Goal: Task Accomplishment & Management: Manage account settings

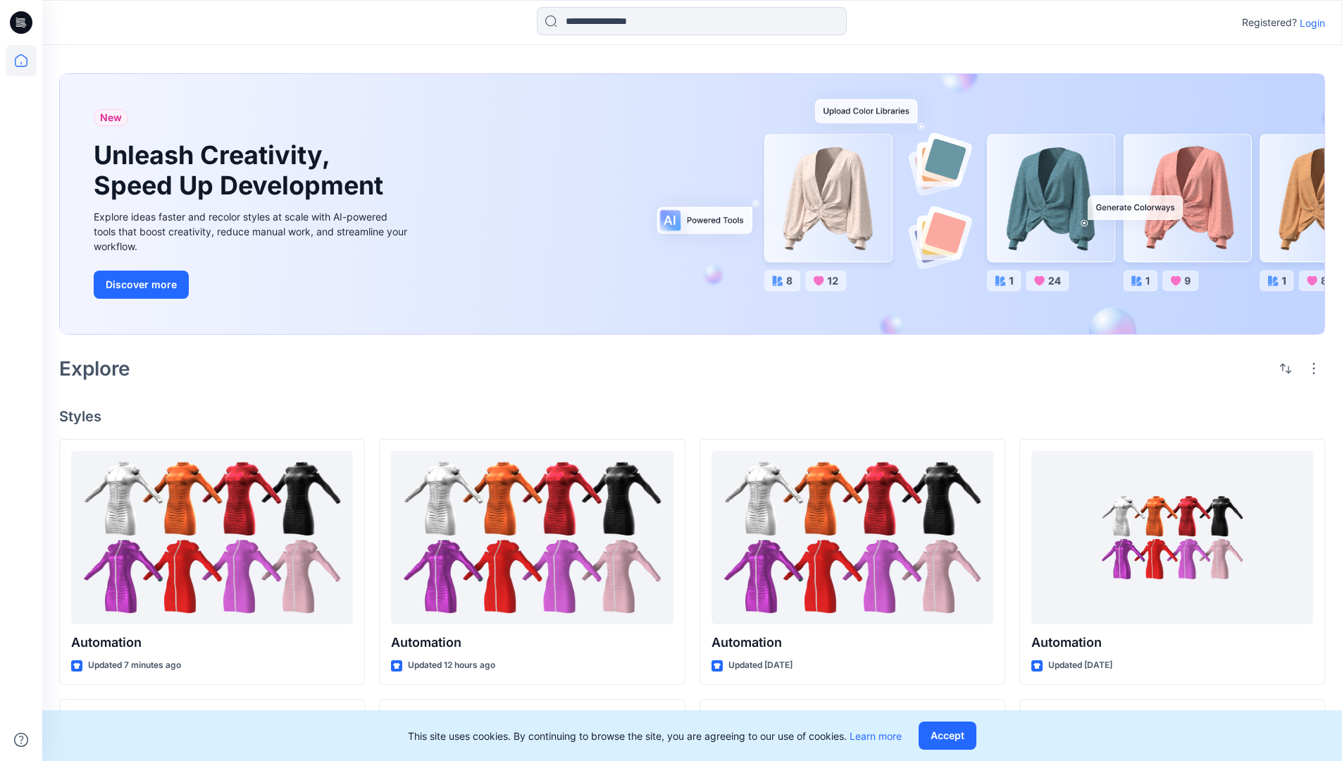
click at [1309, 23] on p "Login" at bounding box center [1312, 22] width 25 height 15
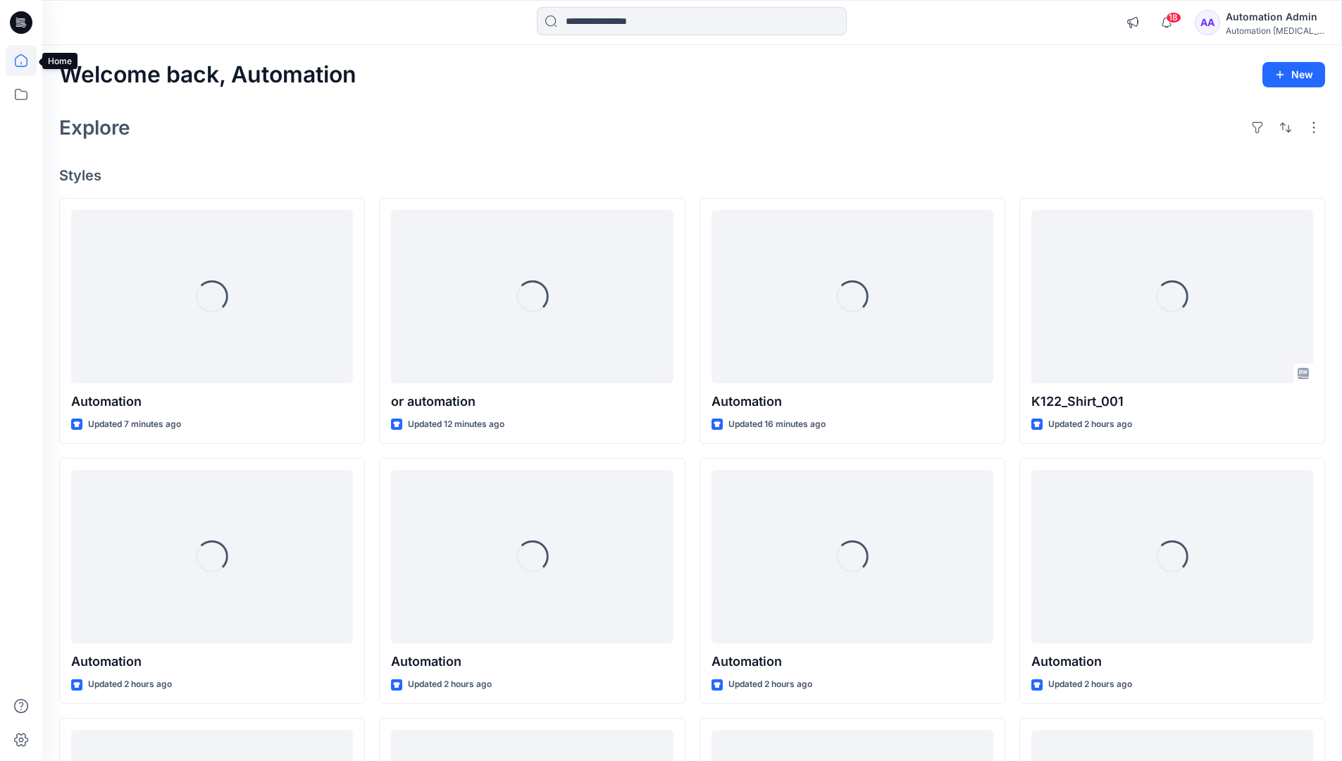
click at [27, 61] on icon at bounding box center [21, 60] width 13 height 13
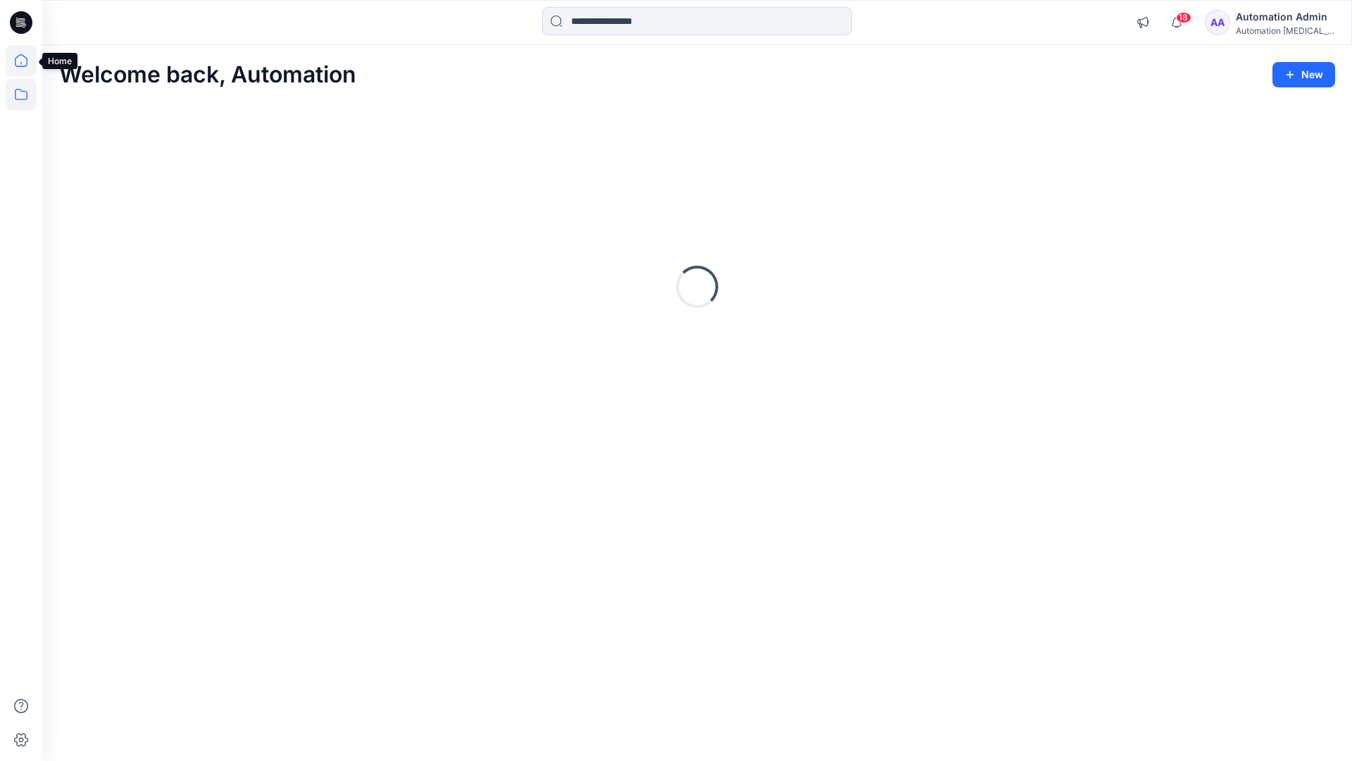
click at [23, 92] on icon at bounding box center [21, 94] width 31 height 31
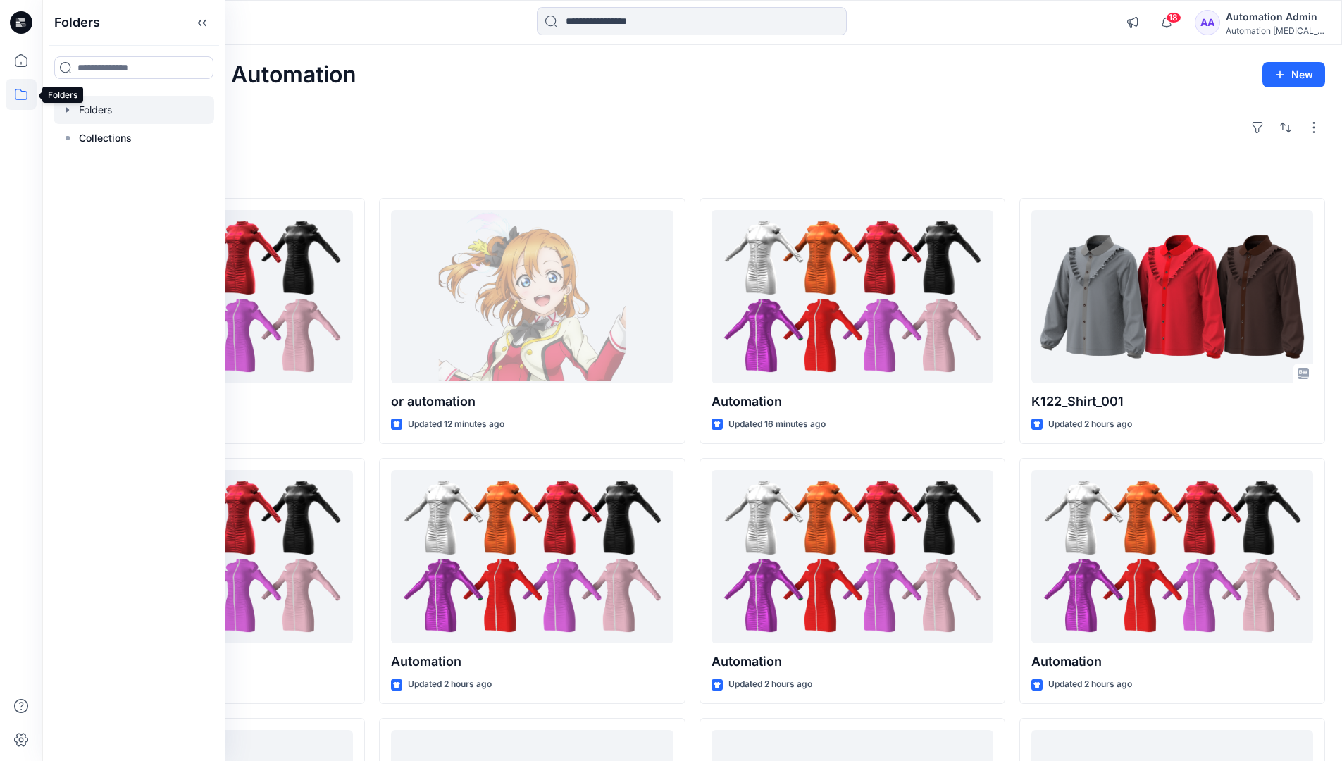
click at [108, 108] on div at bounding box center [134, 110] width 161 height 28
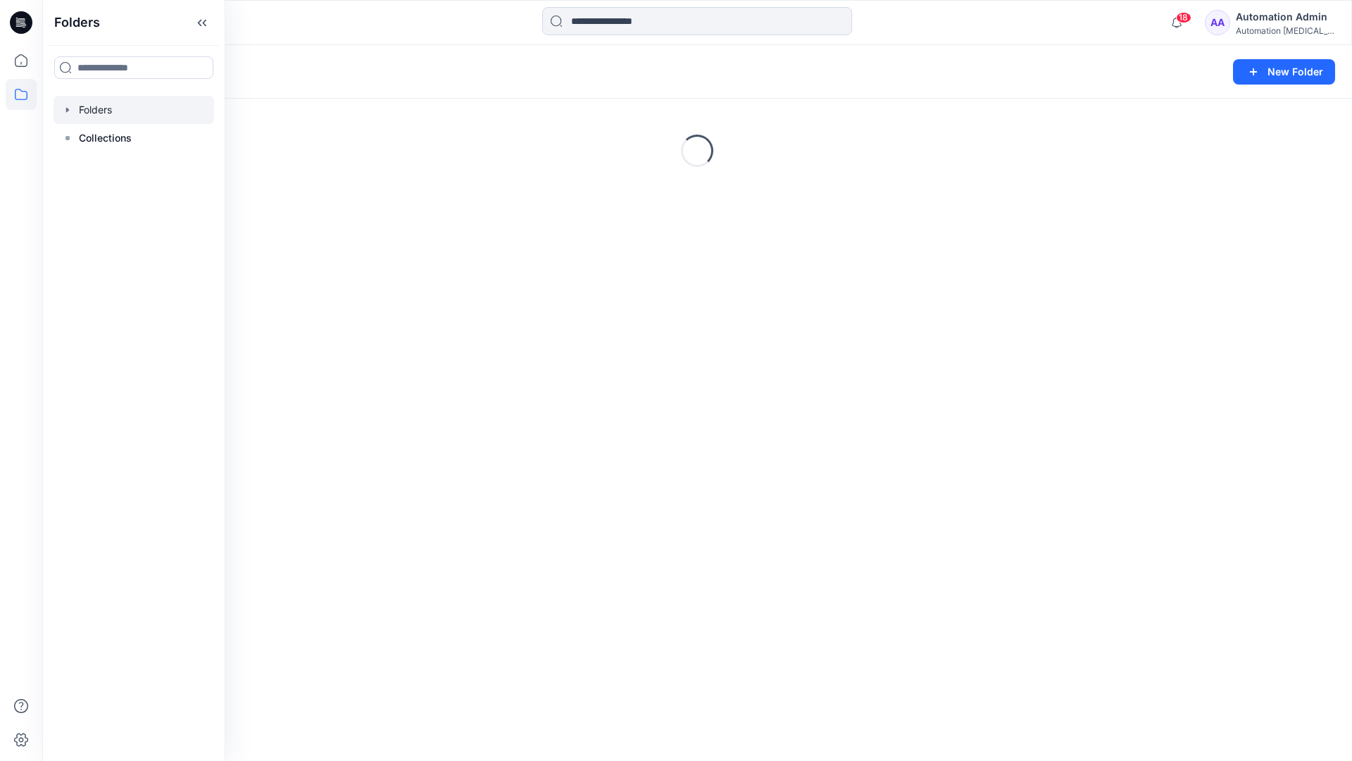
click at [505, 430] on div "Folders New Folder Loading..." at bounding box center [697, 403] width 1310 height 716
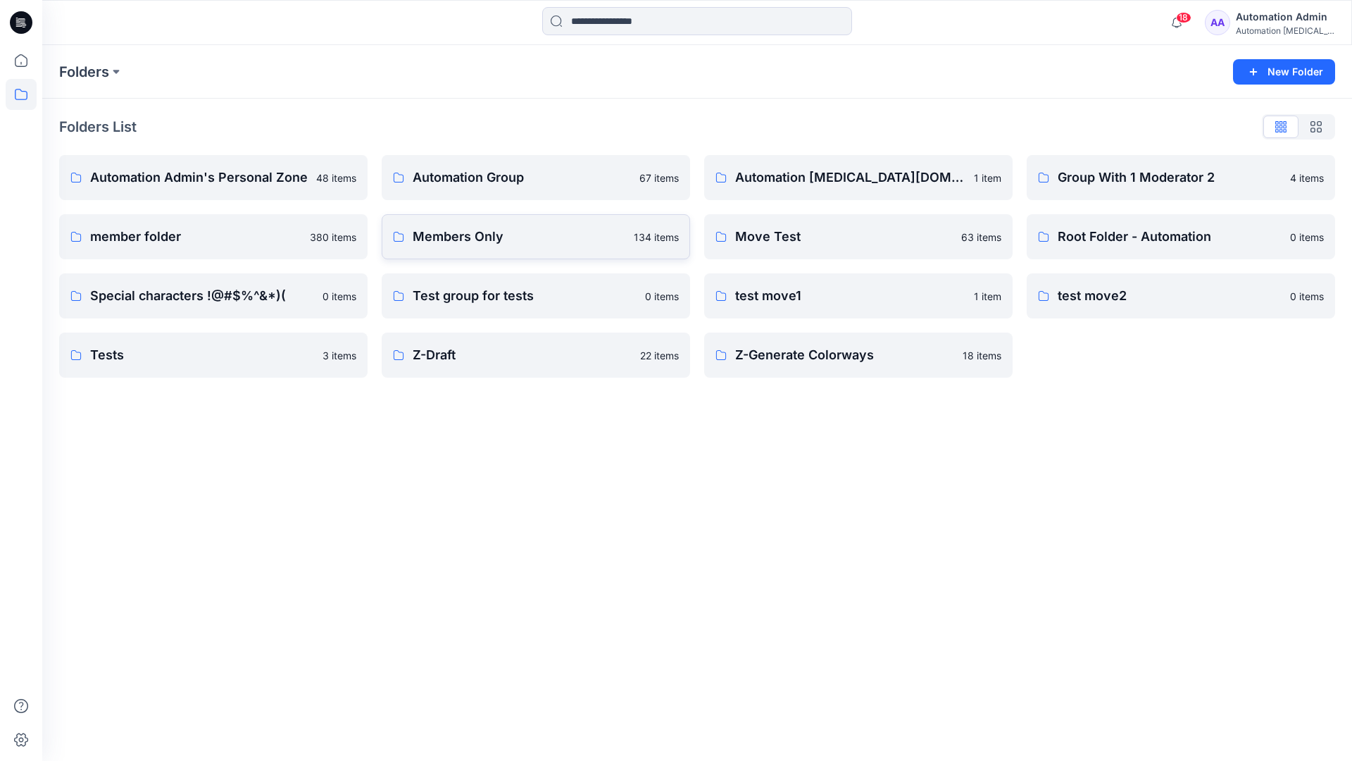
click at [532, 251] on link "Members Only 134 items" at bounding box center [536, 236] width 309 height 45
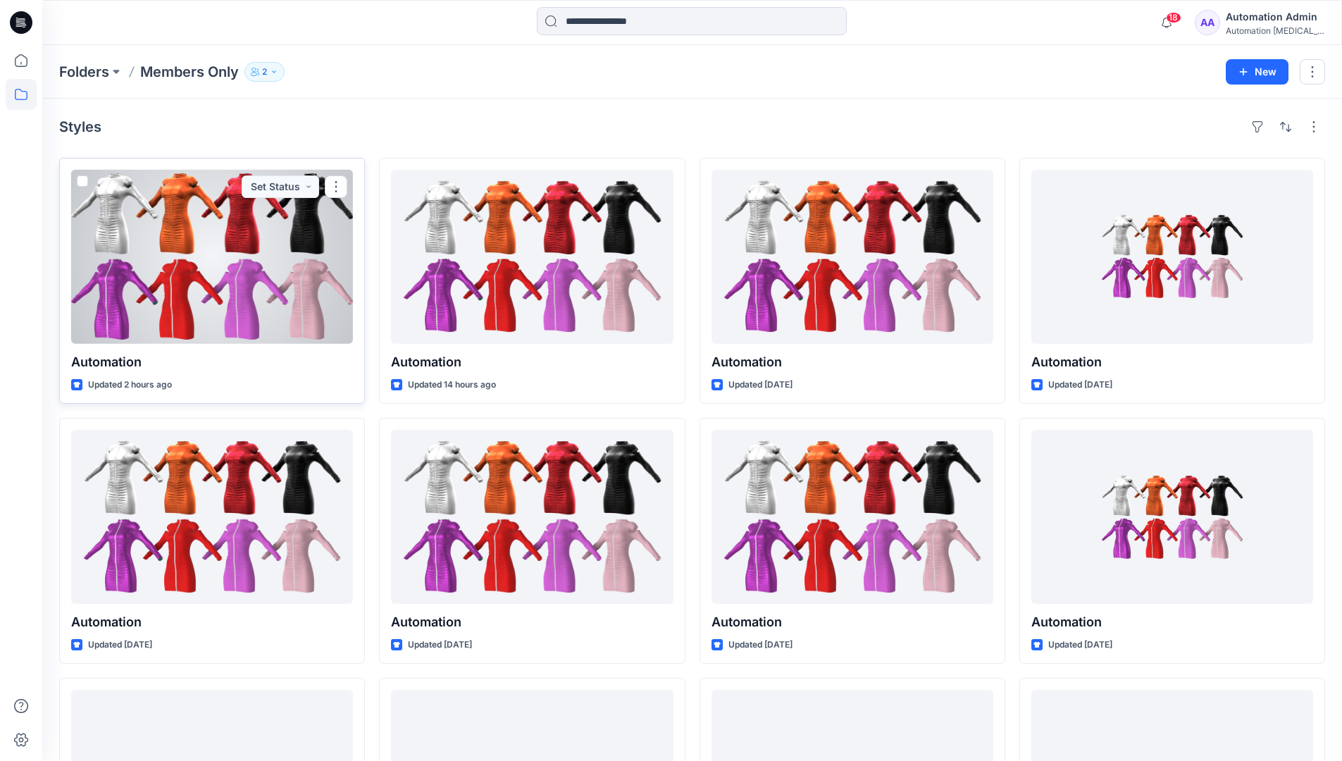
click at [84, 183] on span at bounding box center [82, 180] width 11 height 11
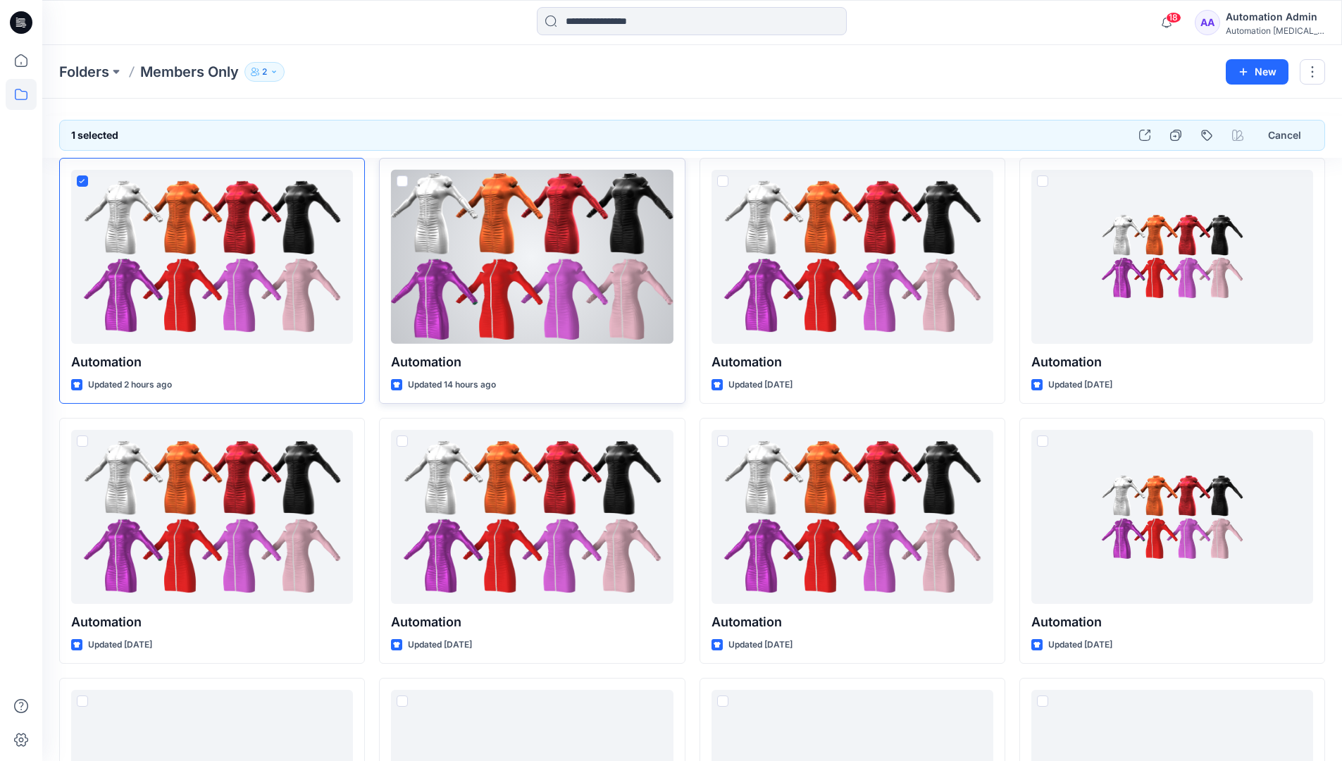
click at [399, 183] on span at bounding box center [402, 180] width 11 height 11
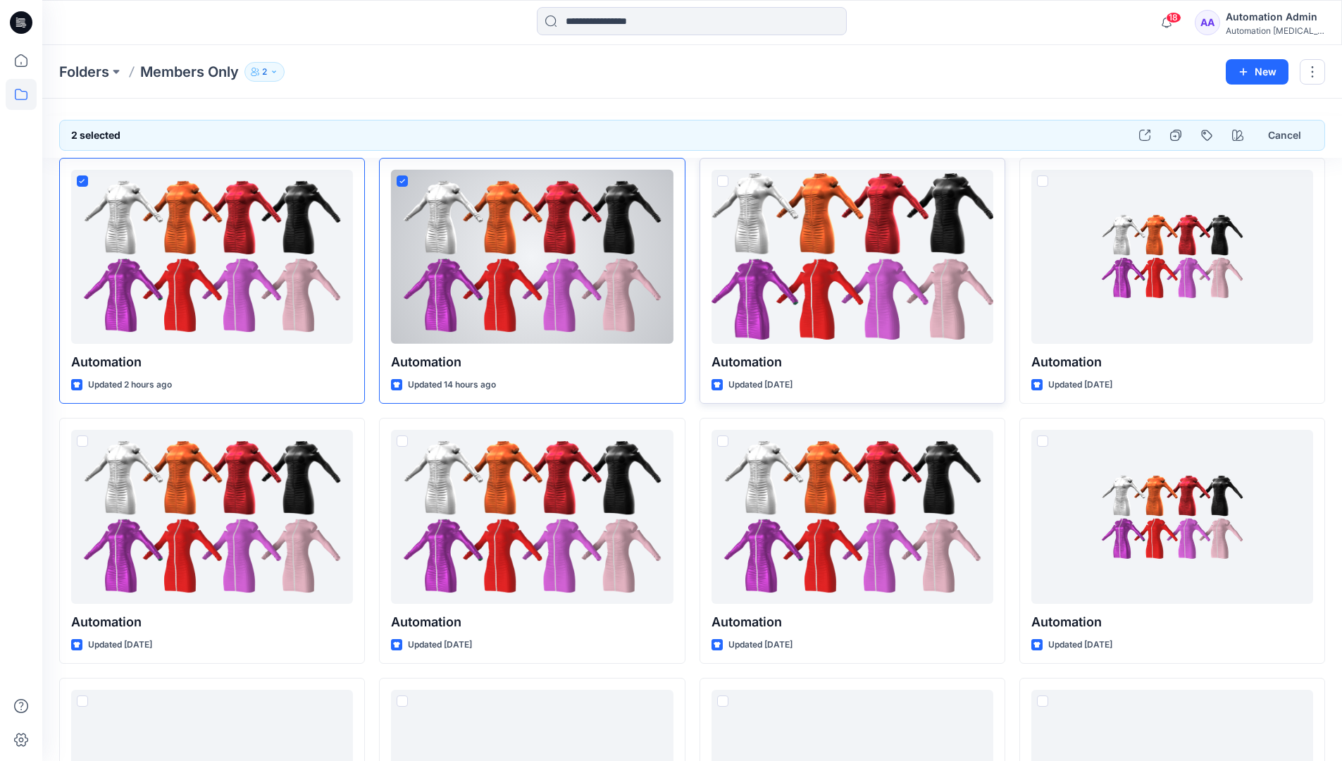
click at [723, 185] on span at bounding box center [722, 180] width 11 height 11
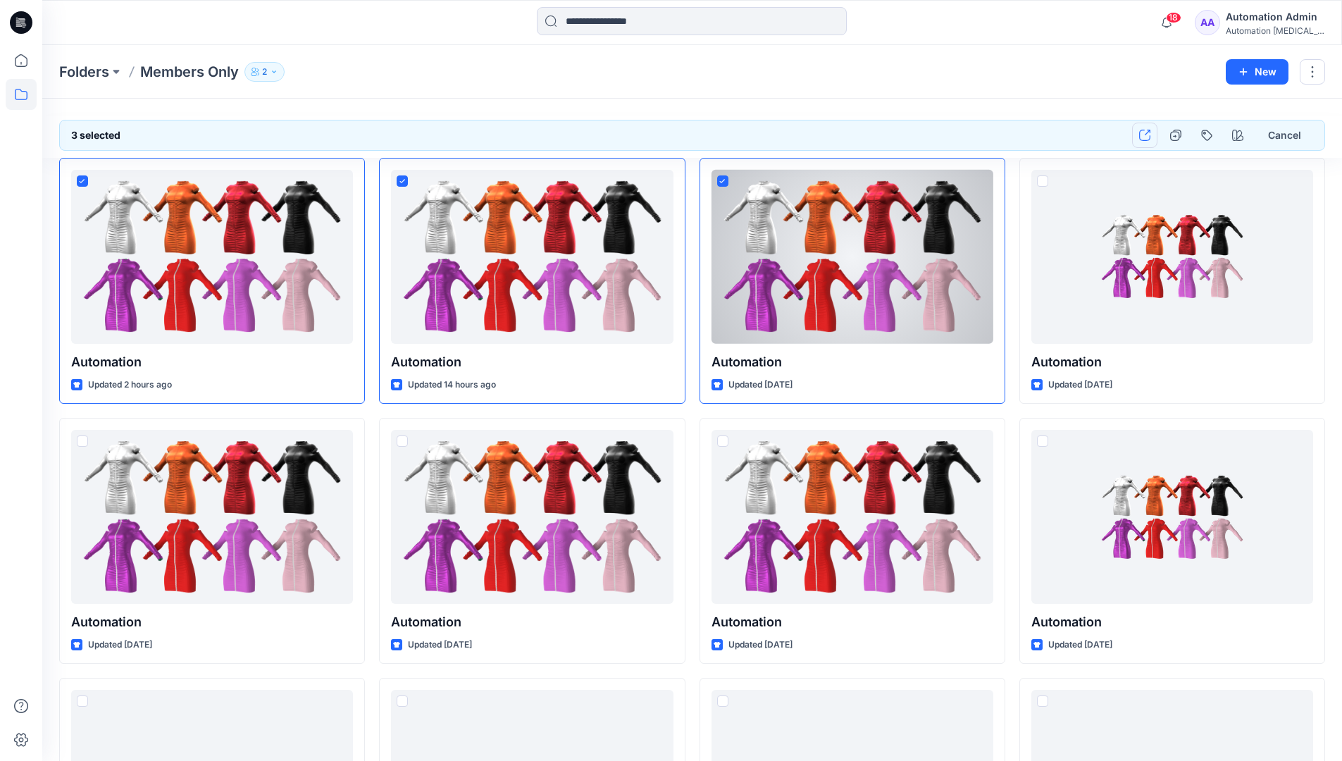
click at [1145, 135] on icon "button" at bounding box center [1144, 135] width 11 height 11
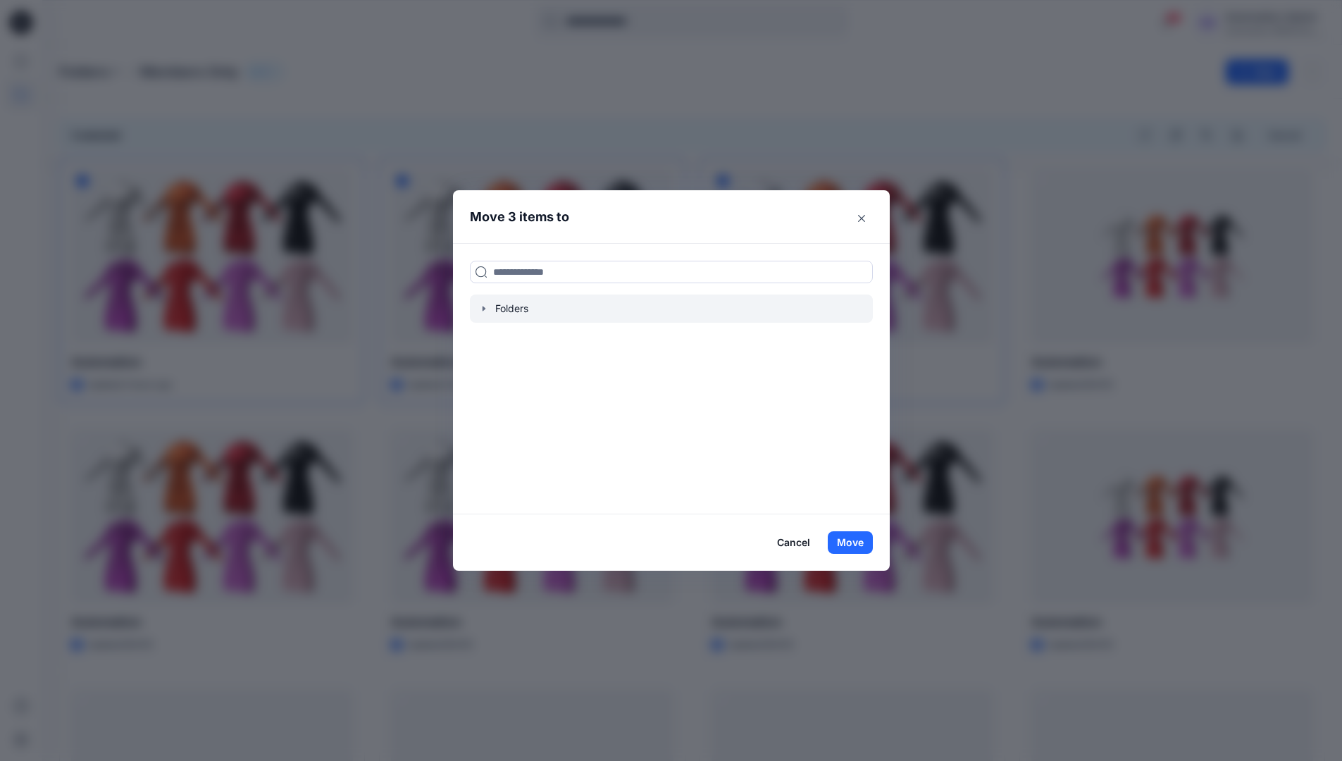
click at [490, 309] on icon "button" at bounding box center [483, 308] width 11 height 11
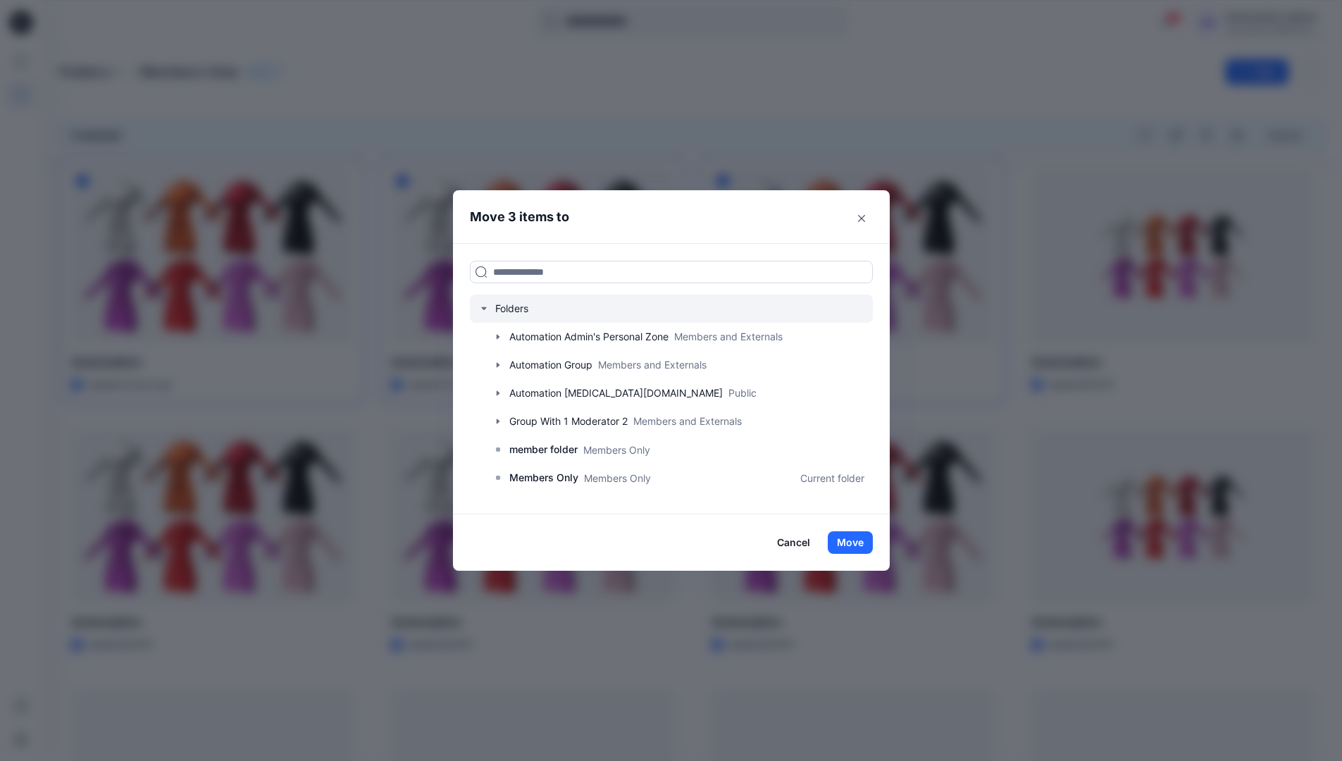
scroll to position [249, 0]
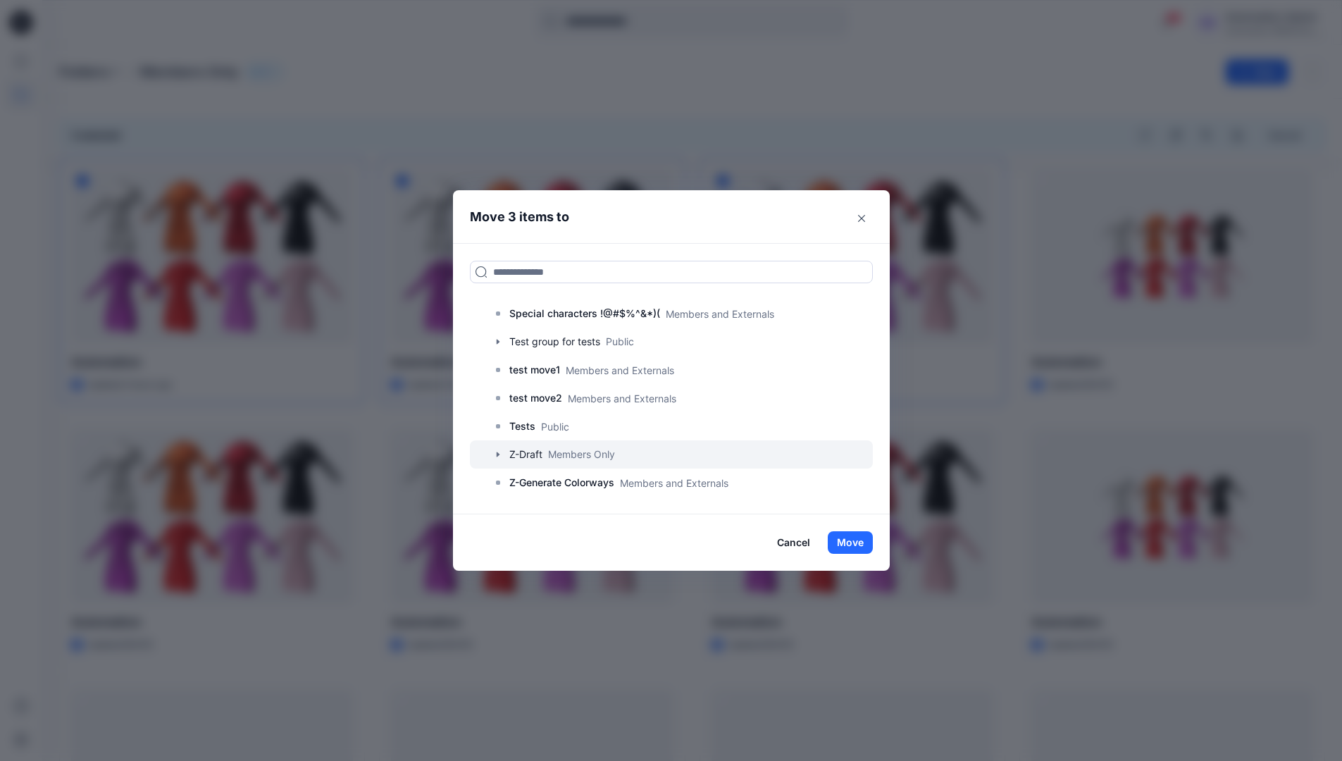
click at [501, 454] on icon "button" at bounding box center [497, 454] width 11 height 11
click at [557, 485] on p "A-Draft" at bounding box center [540, 482] width 34 height 17
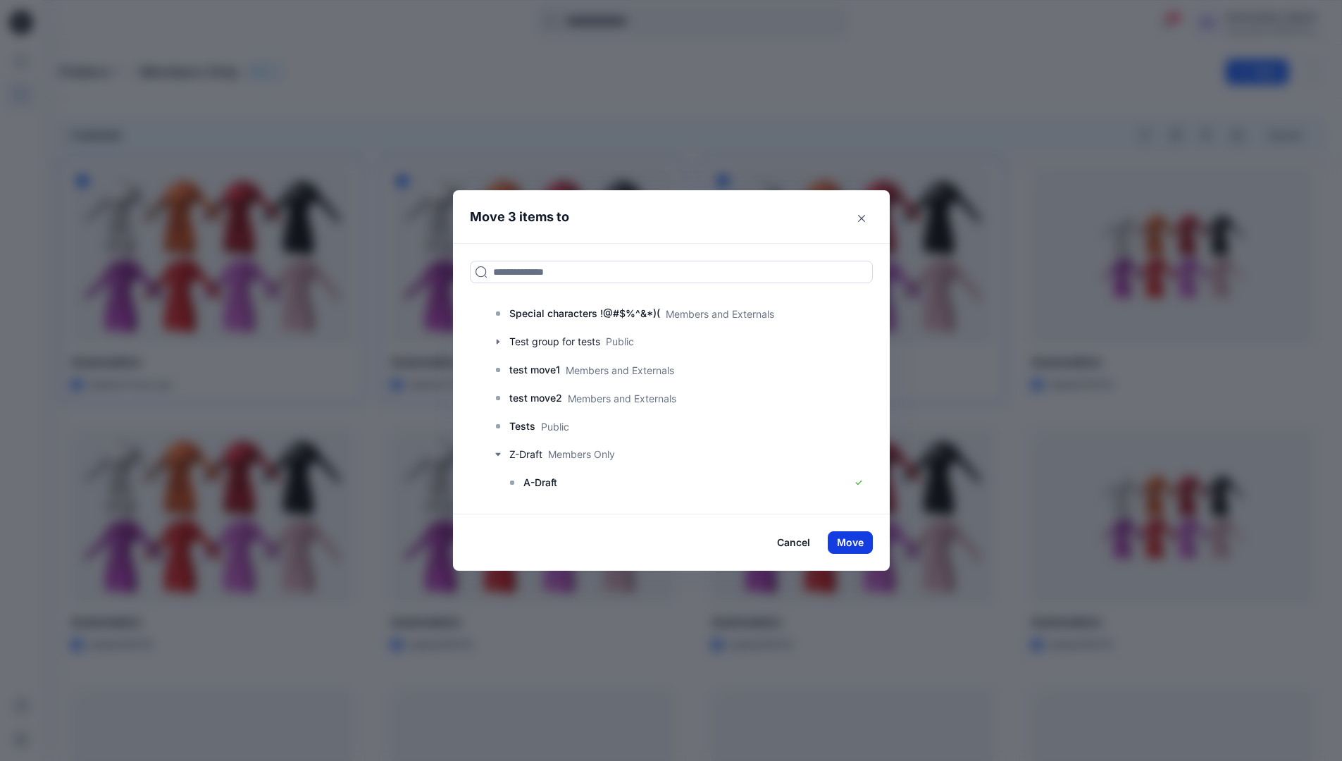
click at [864, 540] on button "Move" at bounding box center [850, 542] width 45 height 23
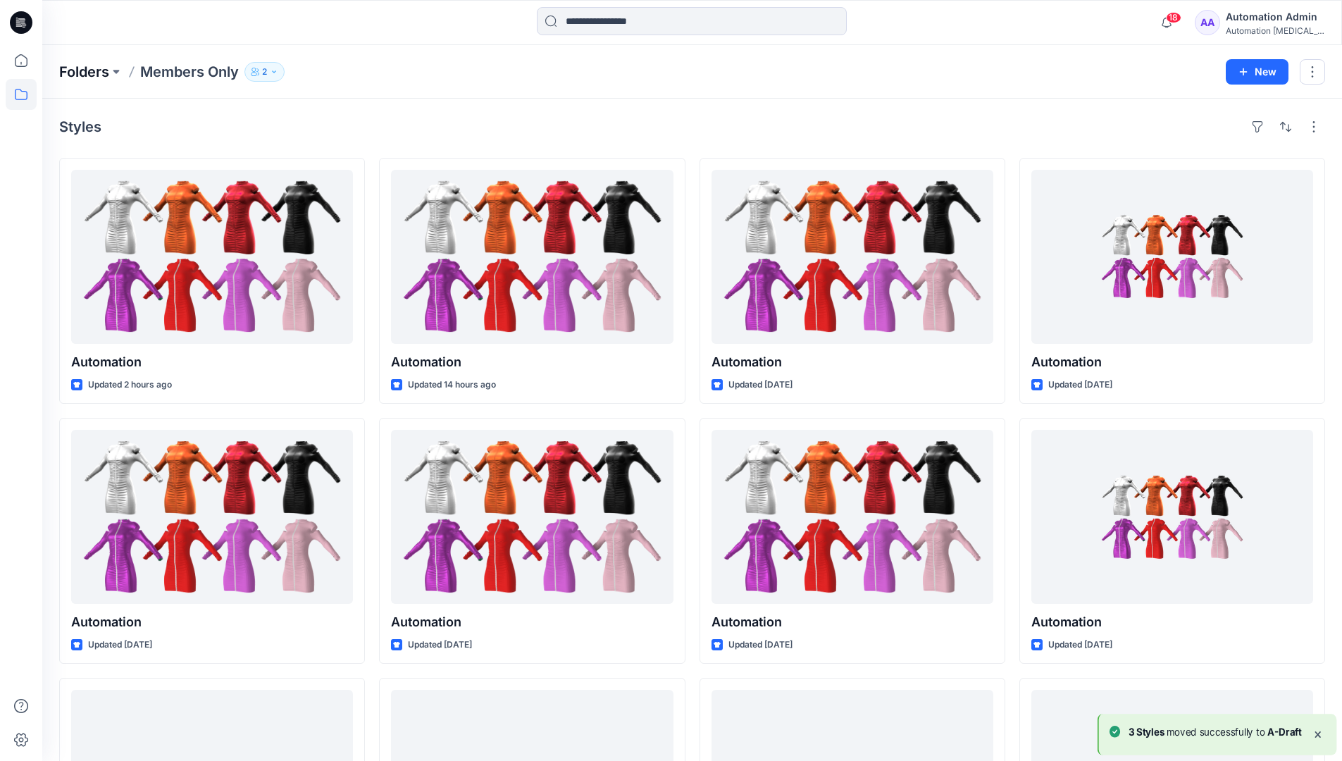
click at [75, 73] on p "Folders" at bounding box center [84, 72] width 50 height 20
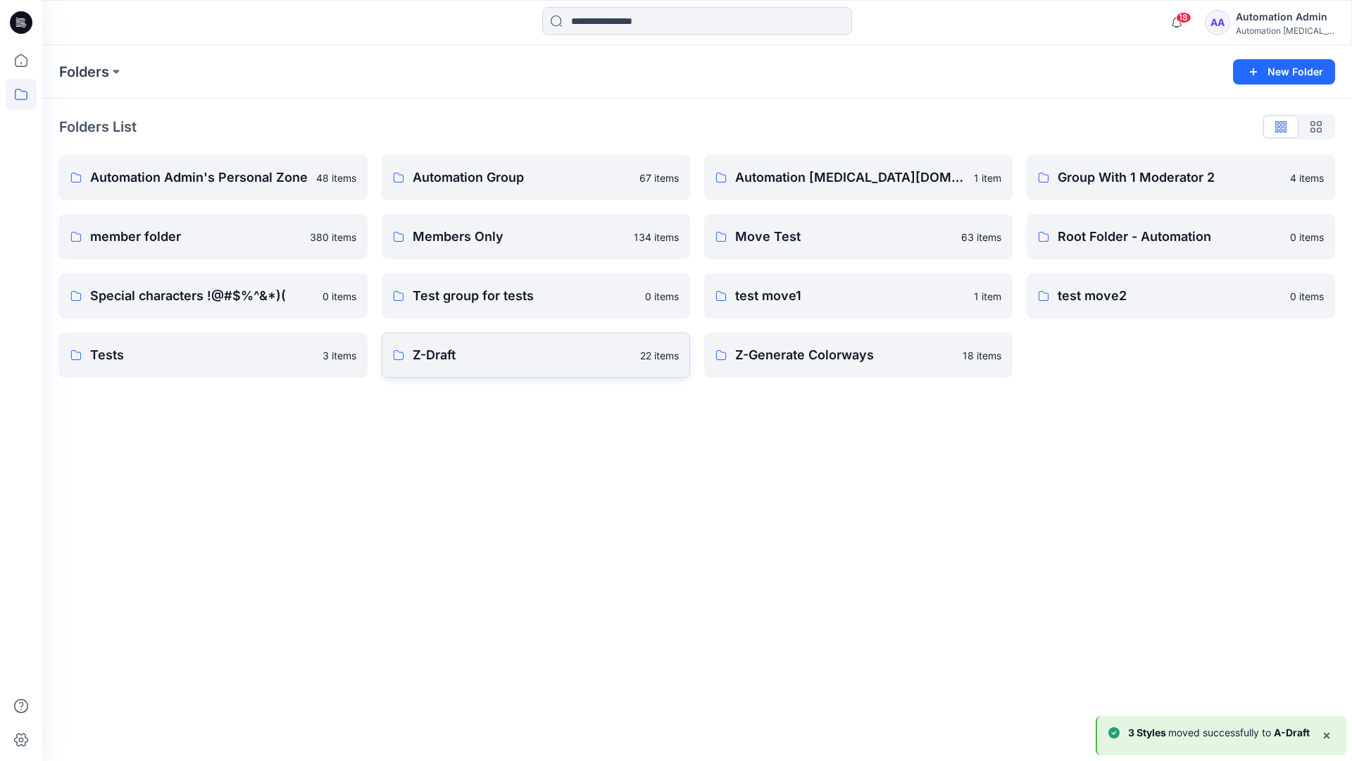
click at [565, 367] on link "Z-Draft 22 items" at bounding box center [536, 354] width 309 height 45
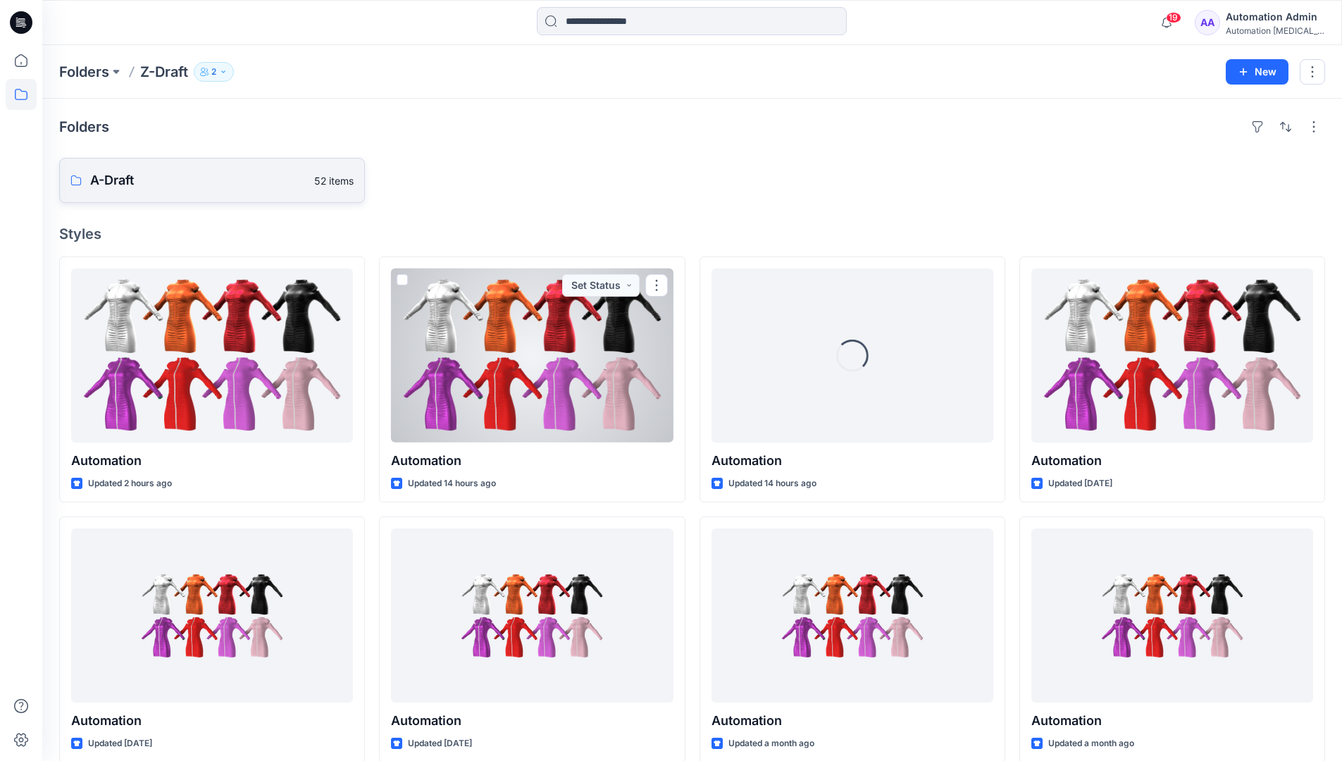
click at [154, 185] on p "A-Draft" at bounding box center [198, 180] width 216 height 20
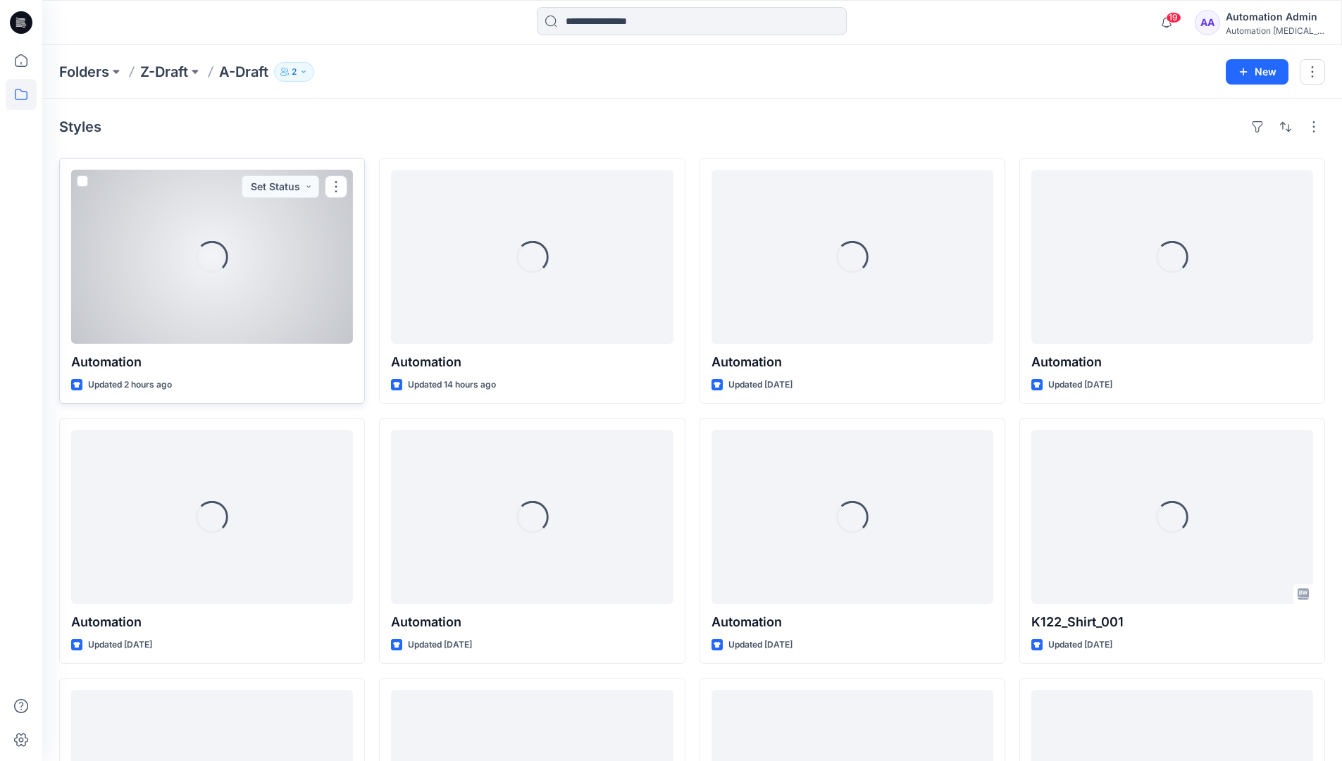
click at [82, 185] on span at bounding box center [82, 180] width 11 height 11
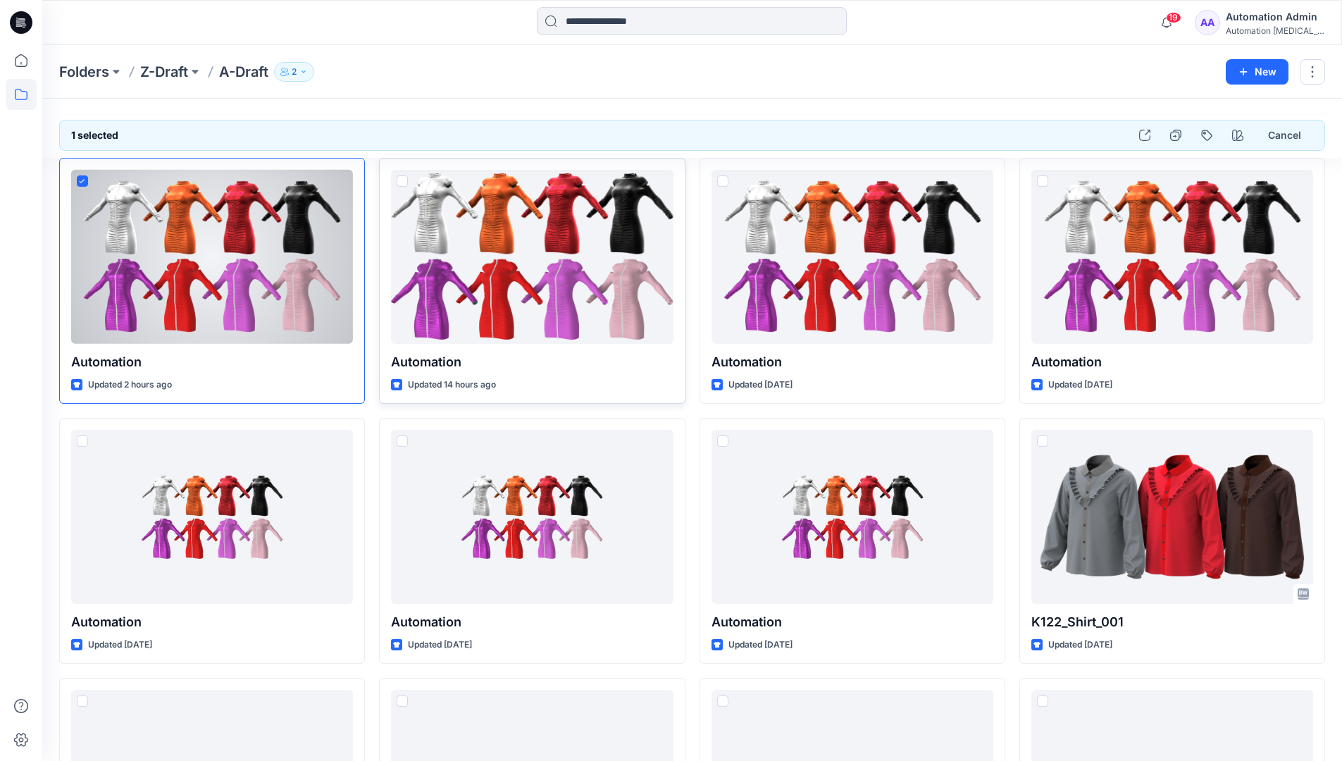
click at [401, 184] on span at bounding box center [402, 180] width 11 height 11
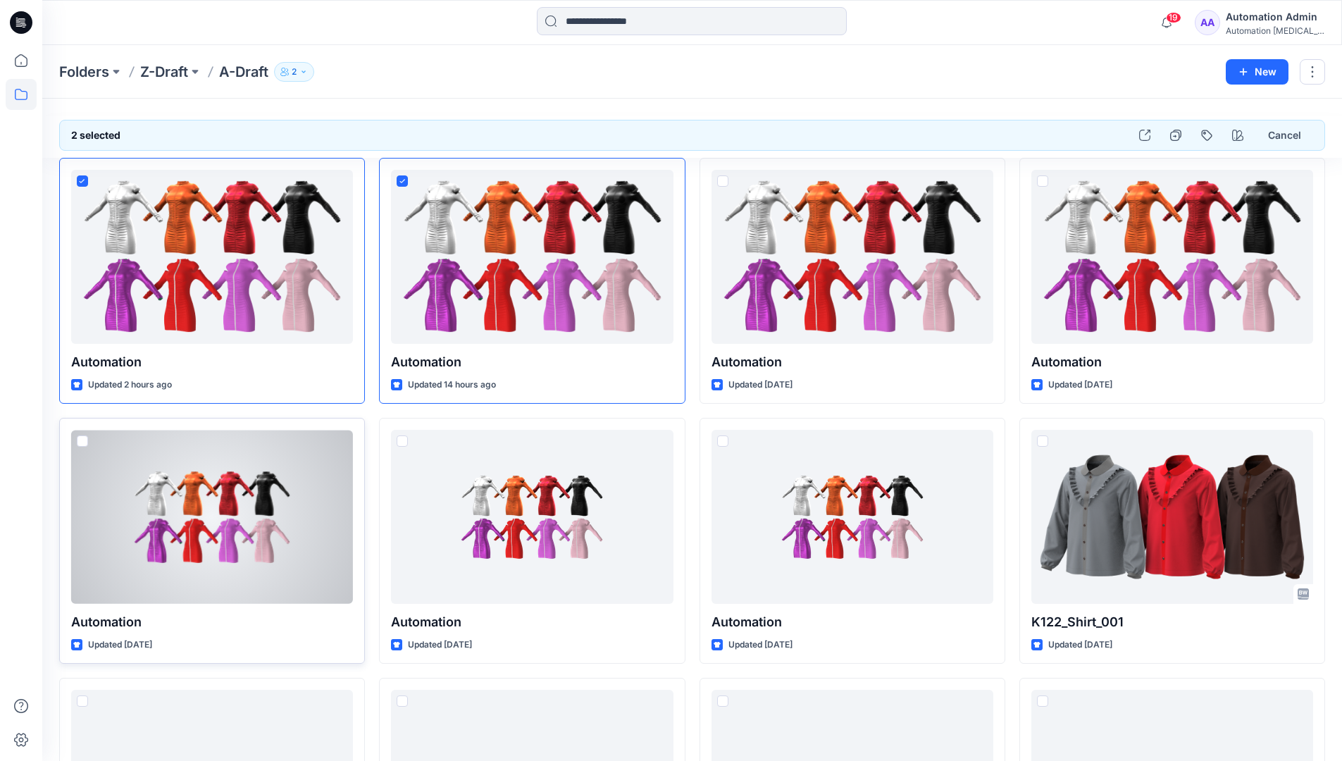
click at [84, 444] on span at bounding box center [82, 440] width 11 height 11
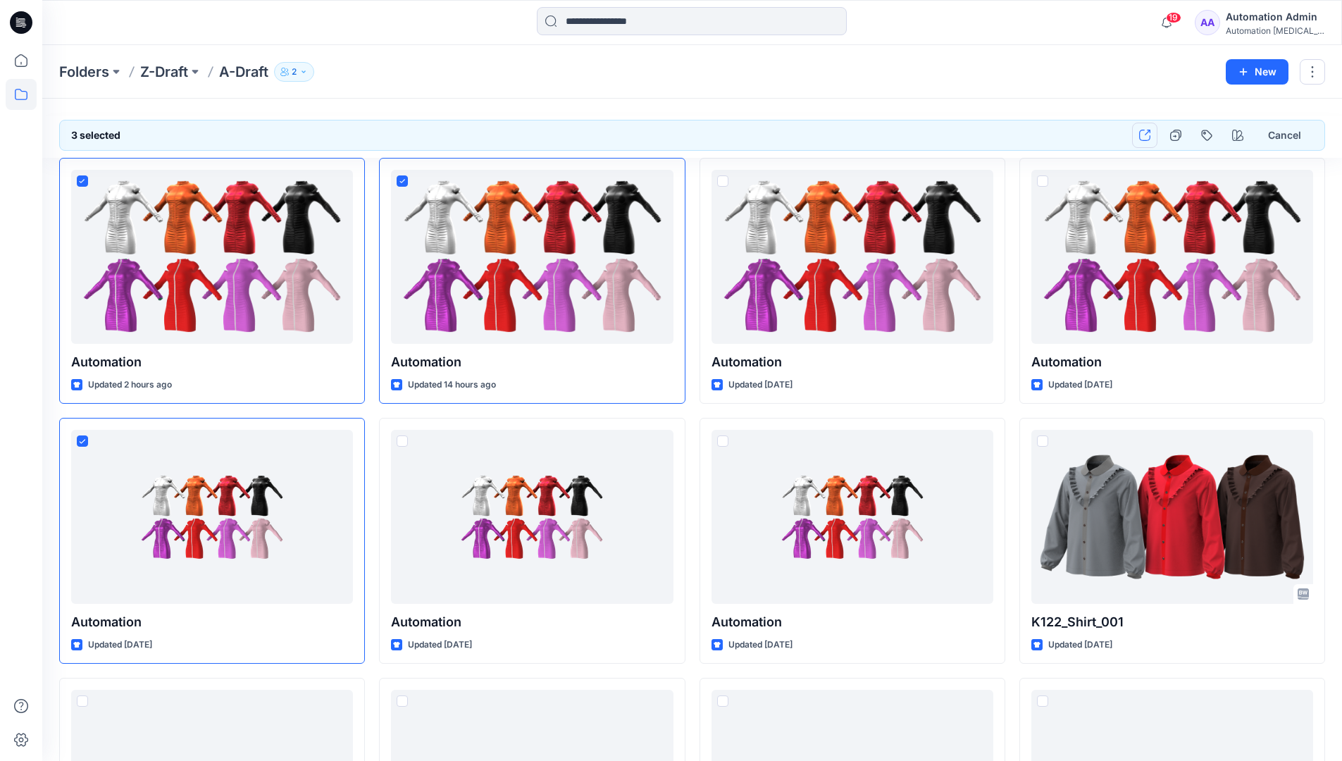
click at [1148, 141] on button "button" at bounding box center [1144, 135] width 25 height 25
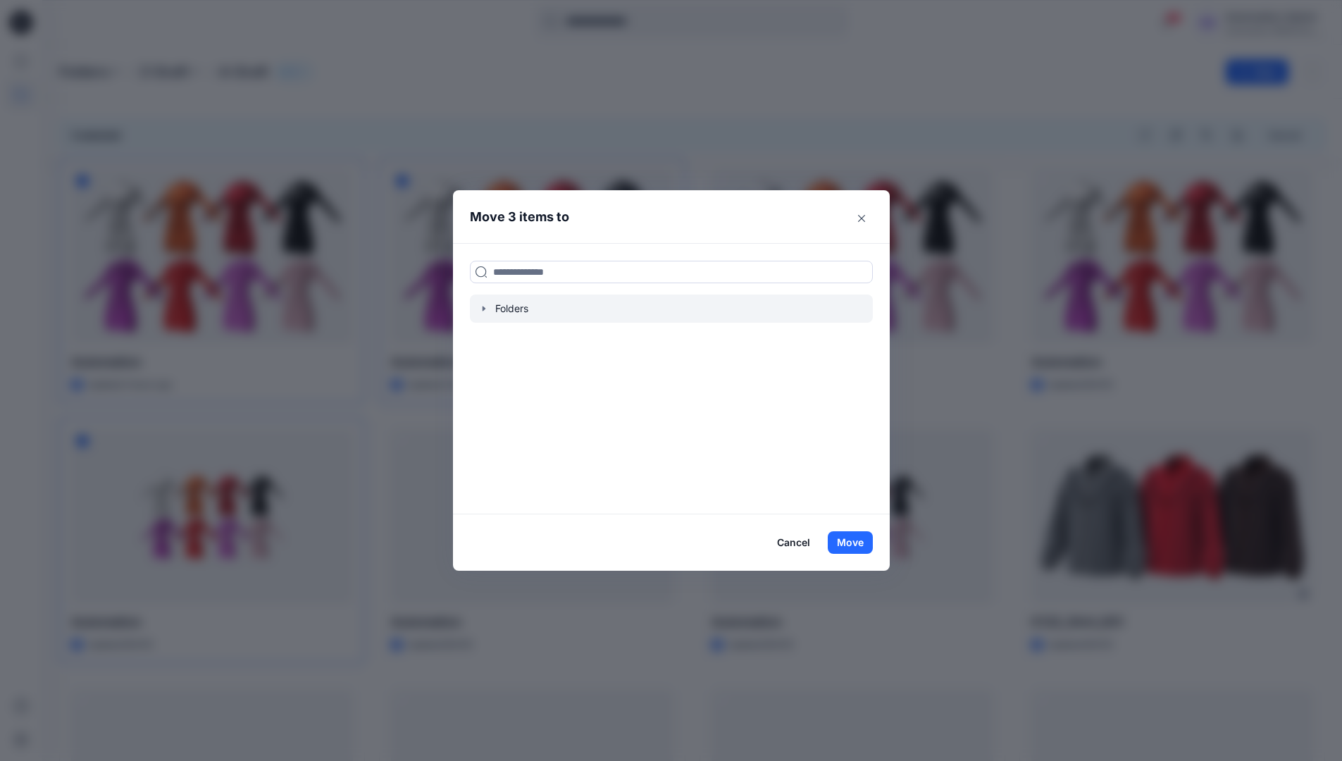
click at [485, 309] on icon "button" at bounding box center [483, 308] width 3 height 5
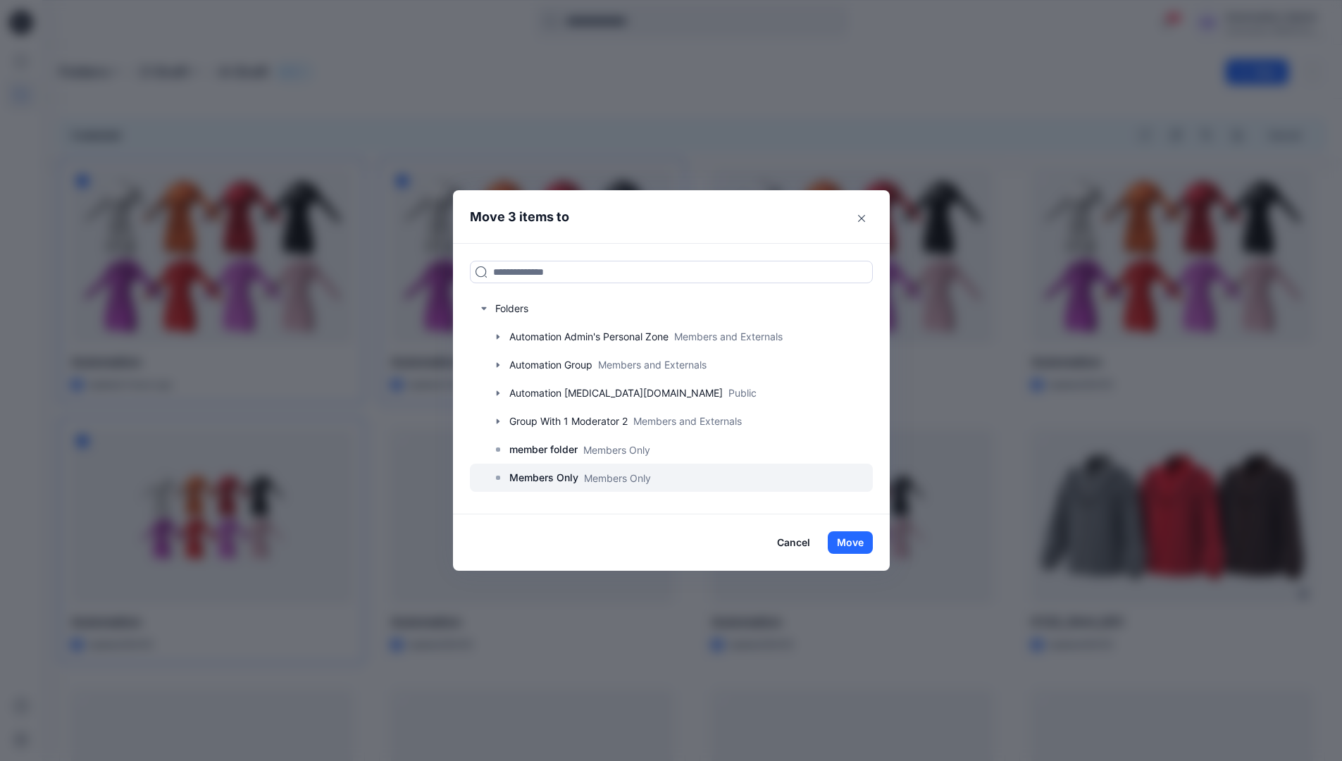
click at [552, 475] on p "Members Only" at bounding box center [543, 477] width 69 height 17
click at [856, 543] on button "Move" at bounding box center [850, 542] width 45 height 23
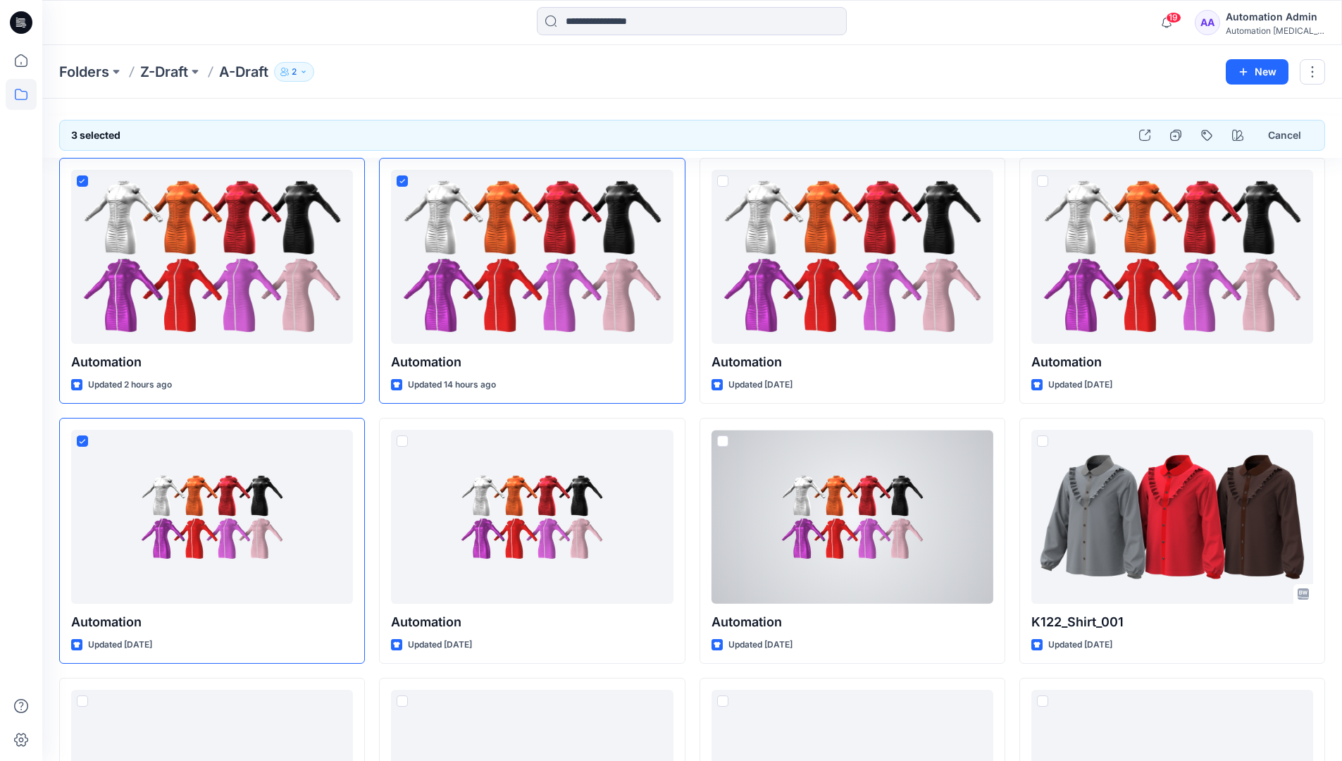
click at [1252, 25] on div "Automation Admin" at bounding box center [1275, 16] width 99 height 17
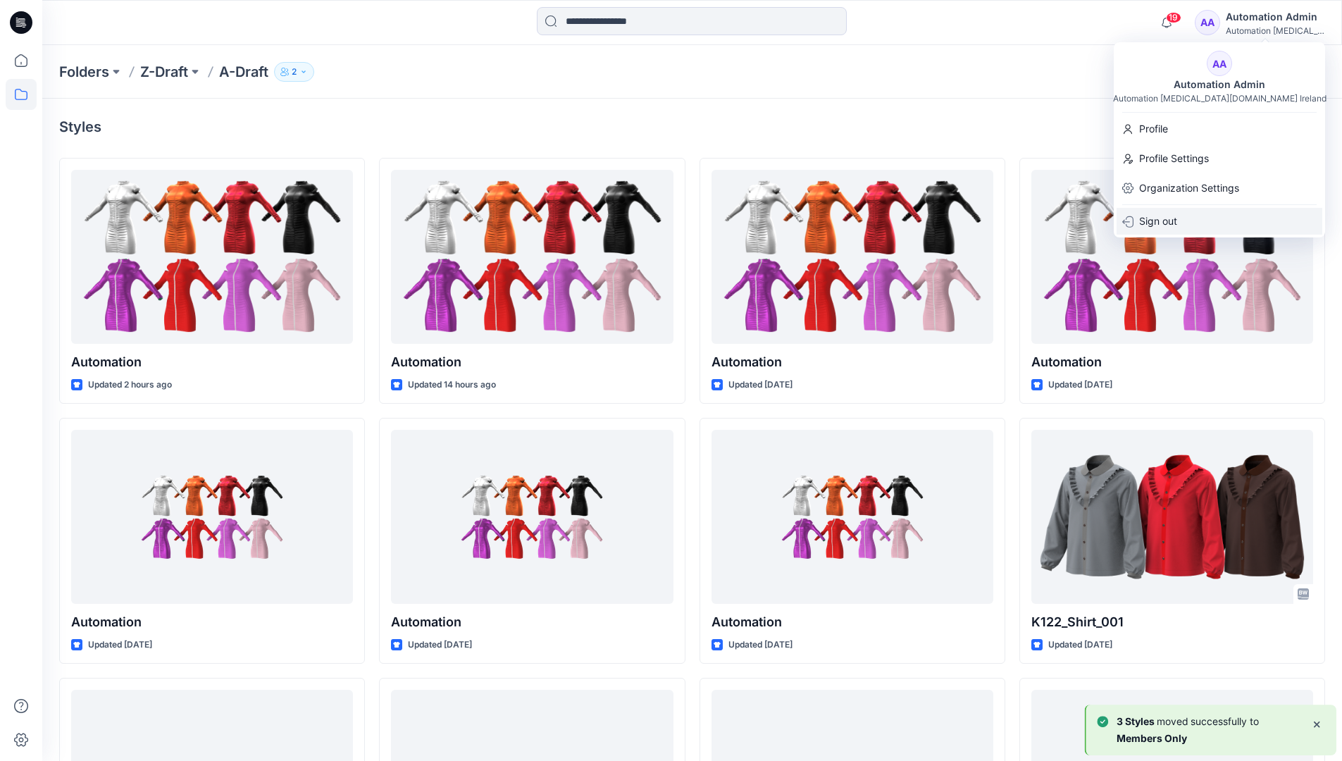
click at [1180, 213] on div "Sign out" at bounding box center [1219, 221] width 206 height 27
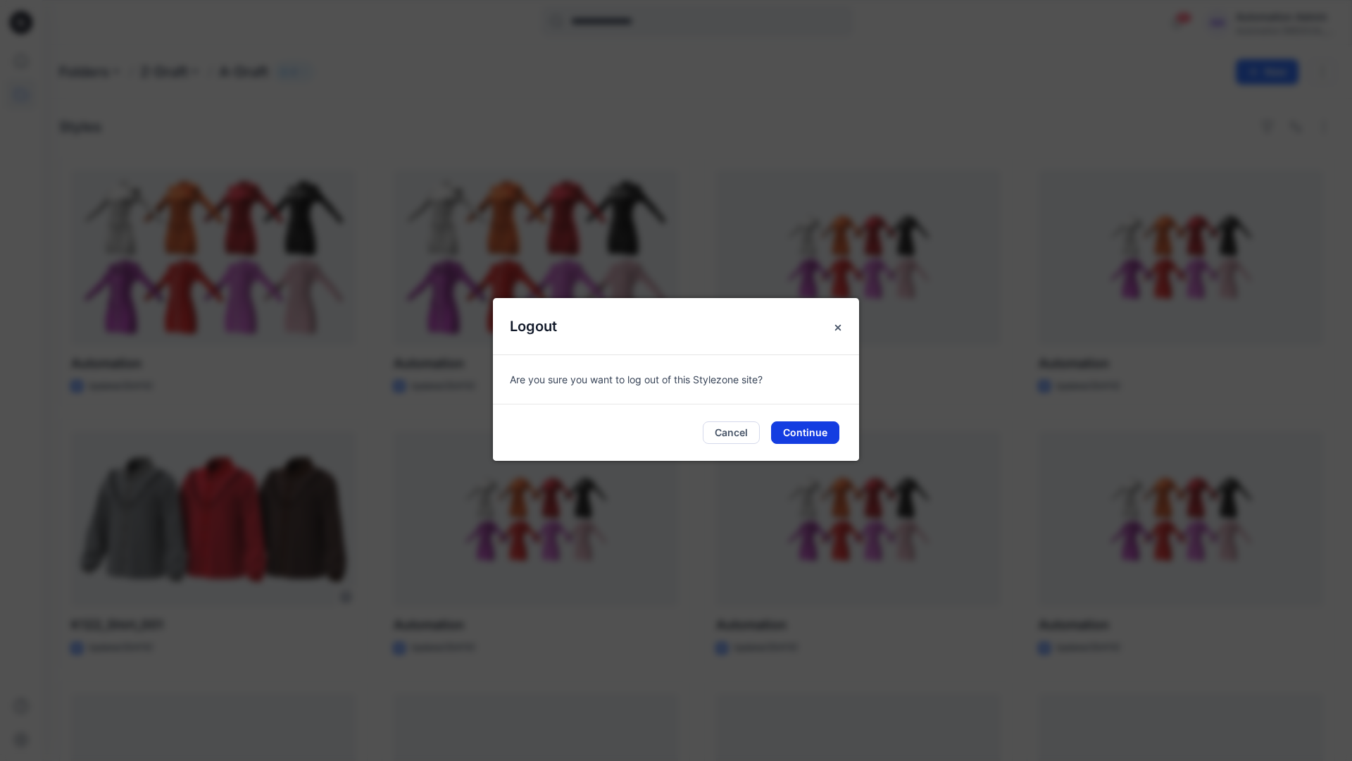
click at [795, 427] on button "Continue" at bounding box center [805, 432] width 68 height 23
